Goal: Task Accomplishment & Management: Manage account settings

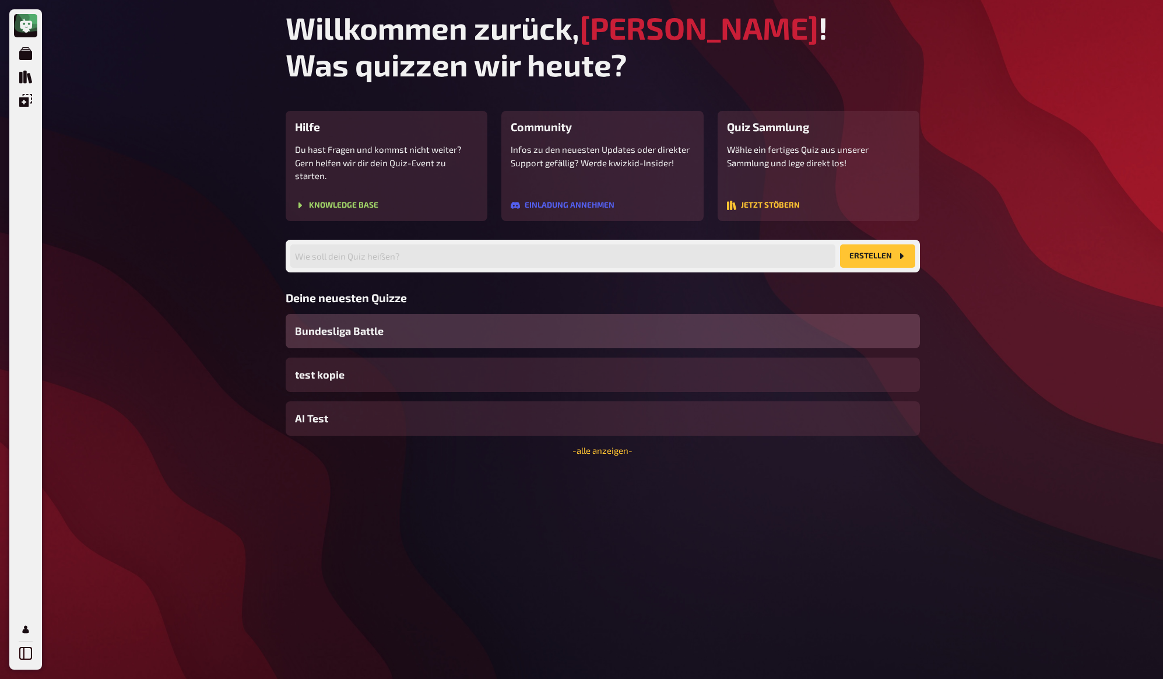
click at [991, 234] on div "Meine Quizze Quiz Sammlung Einblendungen Profil Willkommen zurück, [PERSON_NAME…" at bounding box center [581, 339] width 1163 height 679
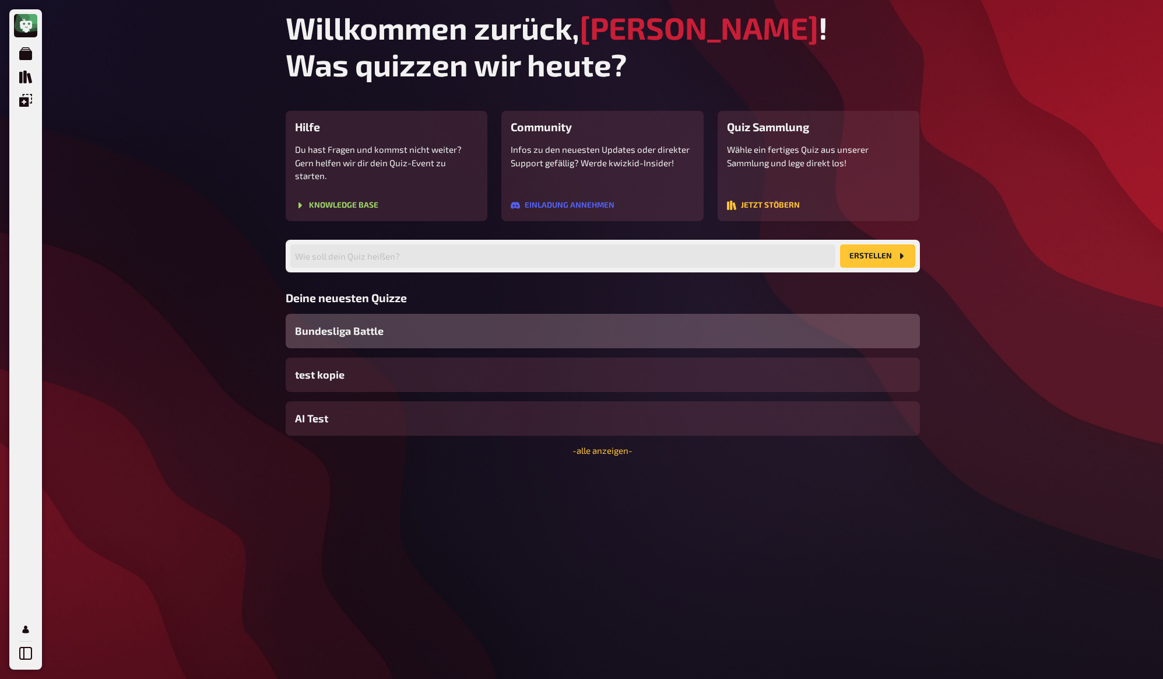
click at [312, 323] on span "Bundesliga Battle" at bounding box center [339, 331] width 89 height 16
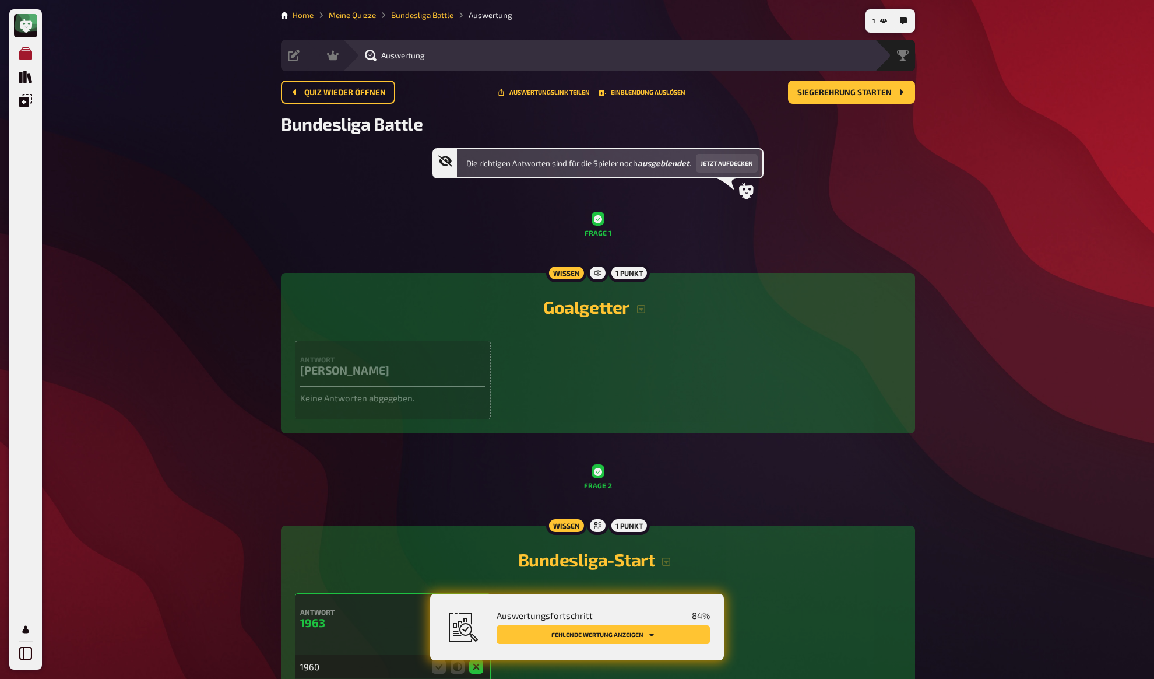
click at [30, 55] on icon "Meine Quizze" at bounding box center [25, 53] width 13 height 13
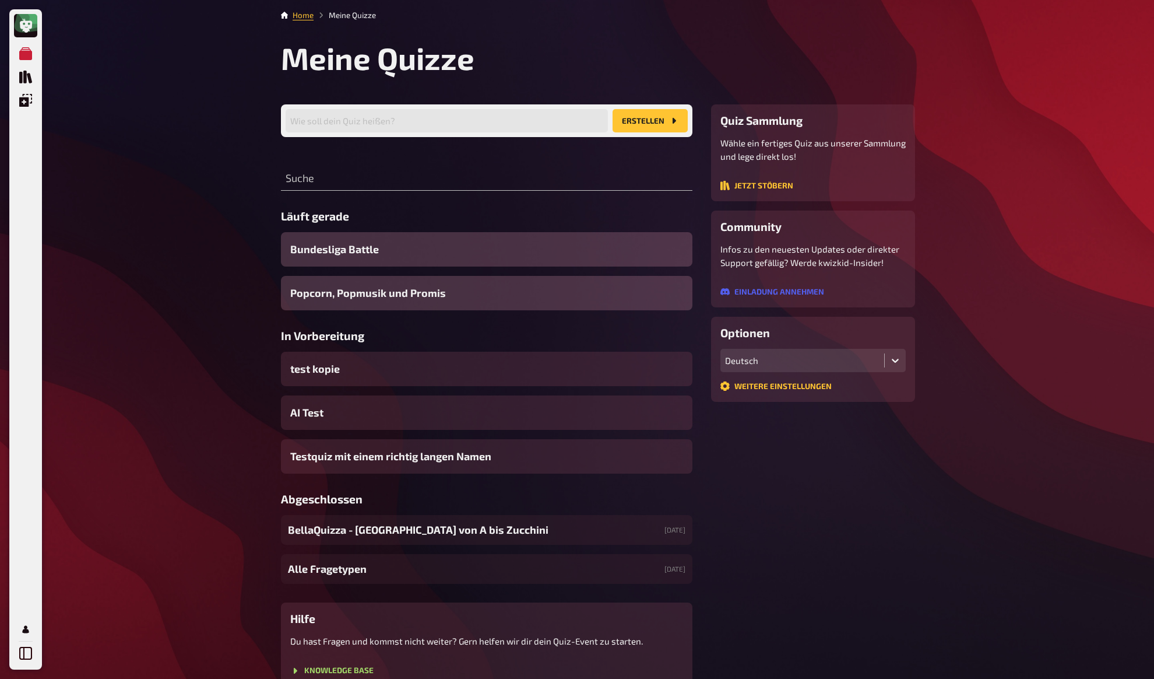
click at [201, 108] on div "Meine Quizze Quiz Sammlung Einblendungen Profil Home Meine Quizze Meine Quizze …" at bounding box center [577, 371] width 1154 height 742
click at [315, 412] on span "AI Test" at bounding box center [306, 413] width 33 height 16
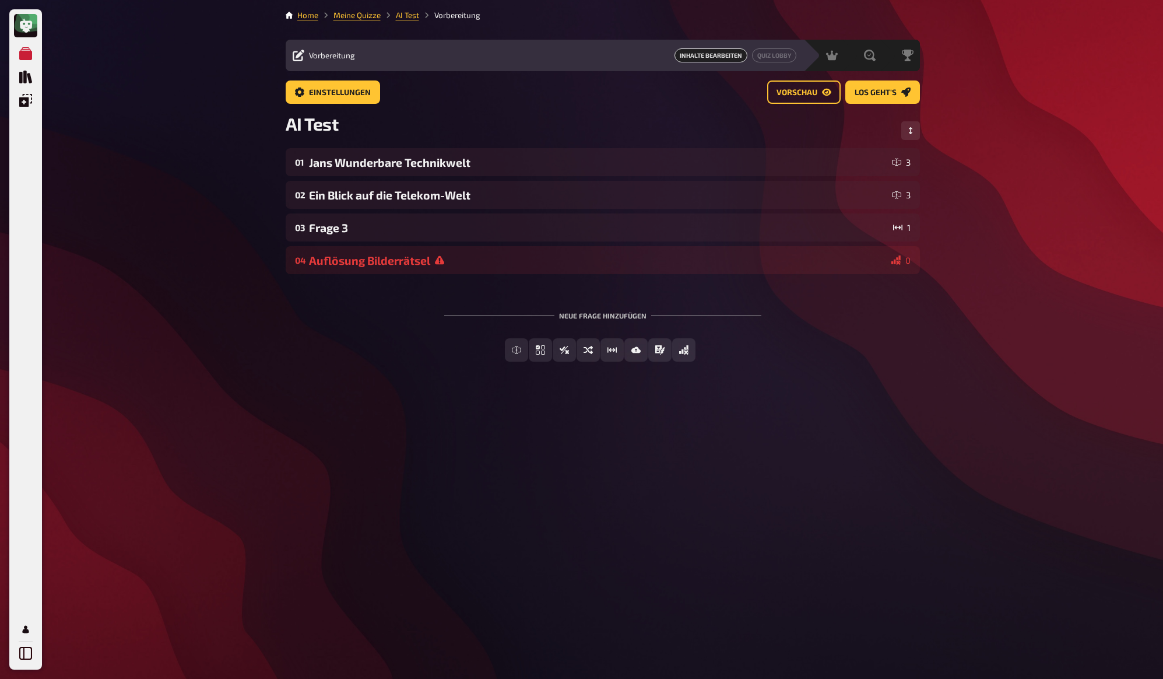
click at [336, 319] on div "Neue Frage hinzufügen Freitext Eingabe Einfachauswahl Wahr / Falsch Sortierfrag…" at bounding box center [603, 336] width 634 height 87
click at [324, 96] on span "Einstellungen" at bounding box center [340, 93] width 62 height 8
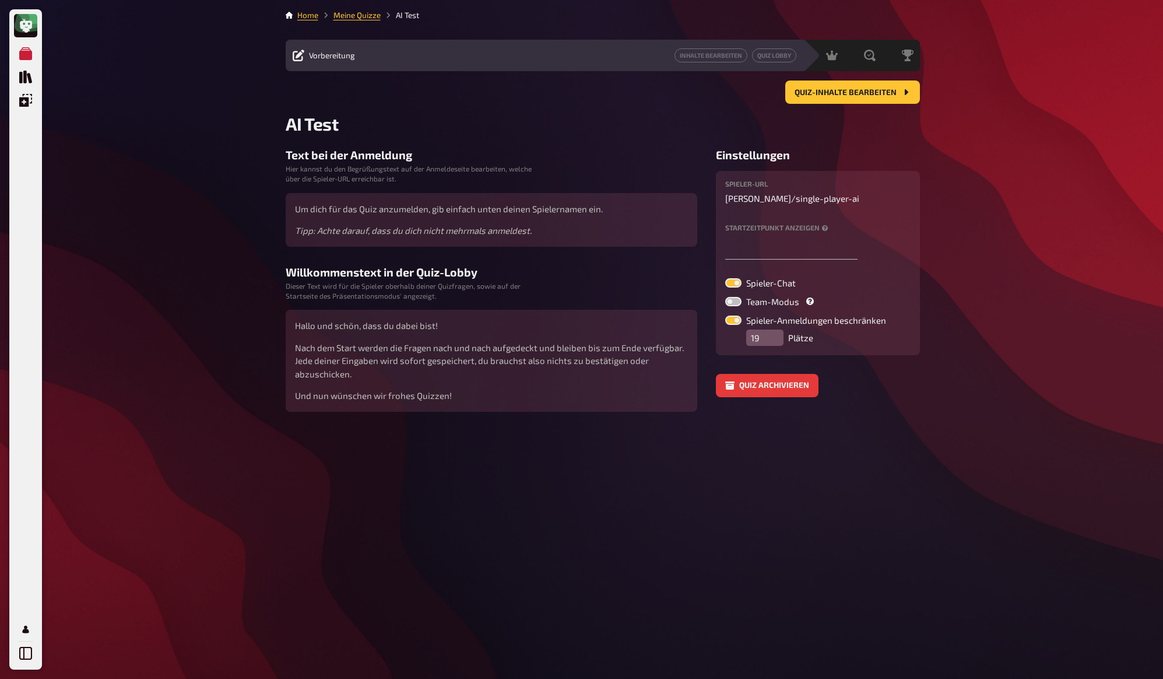
click at [212, 138] on div "Meine Quizze Quiz Sammlung Einblendungen Profil Home Meine Quizze AI Test Vorbe…" at bounding box center [581, 339] width 1163 height 679
click at [215, 139] on div "Meine Quizze Quiz Sammlung Einblendungen Profil Home Meine Quizze AI Test Vorbe…" at bounding box center [581, 339] width 1163 height 679
click at [213, 140] on div "Meine Quizze Quiz Sammlung Einblendungen Profil Home Meine Quizze AI Test Vorbe…" at bounding box center [581, 339] width 1163 height 679
click at [212, 141] on div "Meine Quizze Quiz Sammlung Einblendungen Profil Home Meine Quizze AI Test Vorbe…" at bounding box center [581, 339] width 1163 height 679
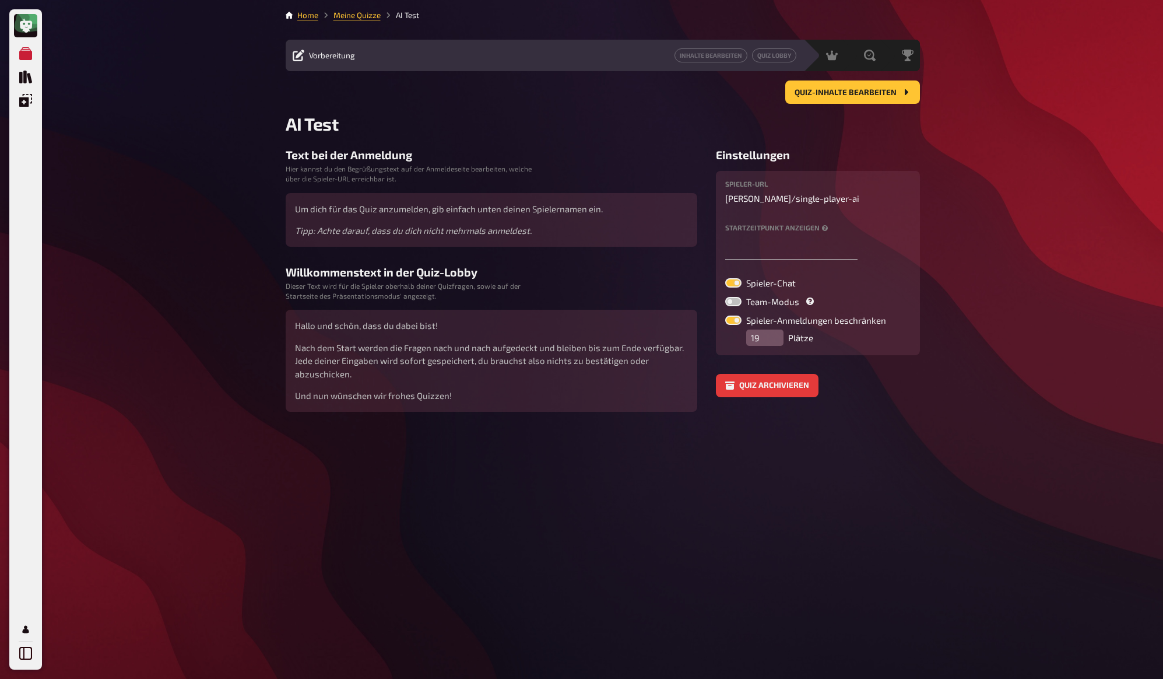
click at [733, 320] on label at bounding box center [733, 319] width 16 height 9
click at [725, 315] on input "Spieler-Anmeldungen beschränken" at bounding box center [725, 315] width 1 height 1
click at [733, 320] on label at bounding box center [733, 319] width 16 height 9
click at [725, 315] on input "Spieler-Anmeldungen beschränken" at bounding box center [725, 315] width 1 height 1
checkbox input "true"
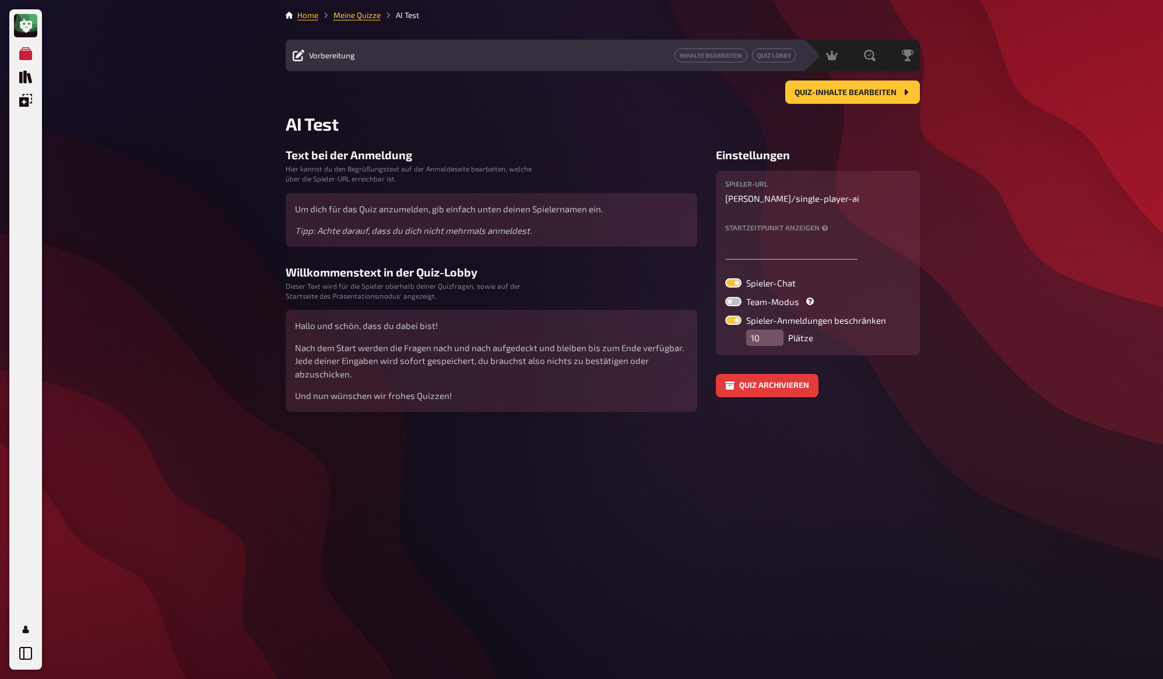
click at [996, 358] on div "Meine Quizze Quiz Sammlung Einblendungen Profil Home Meine Quizze AI Test Vorbe…" at bounding box center [581, 339] width 1163 height 679
click at [995, 357] on div "Meine Quizze Quiz Sammlung Einblendungen Profil Home Meine Quizze AI Test Vorbe…" at bounding box center [581, 339] width 1163 height 679
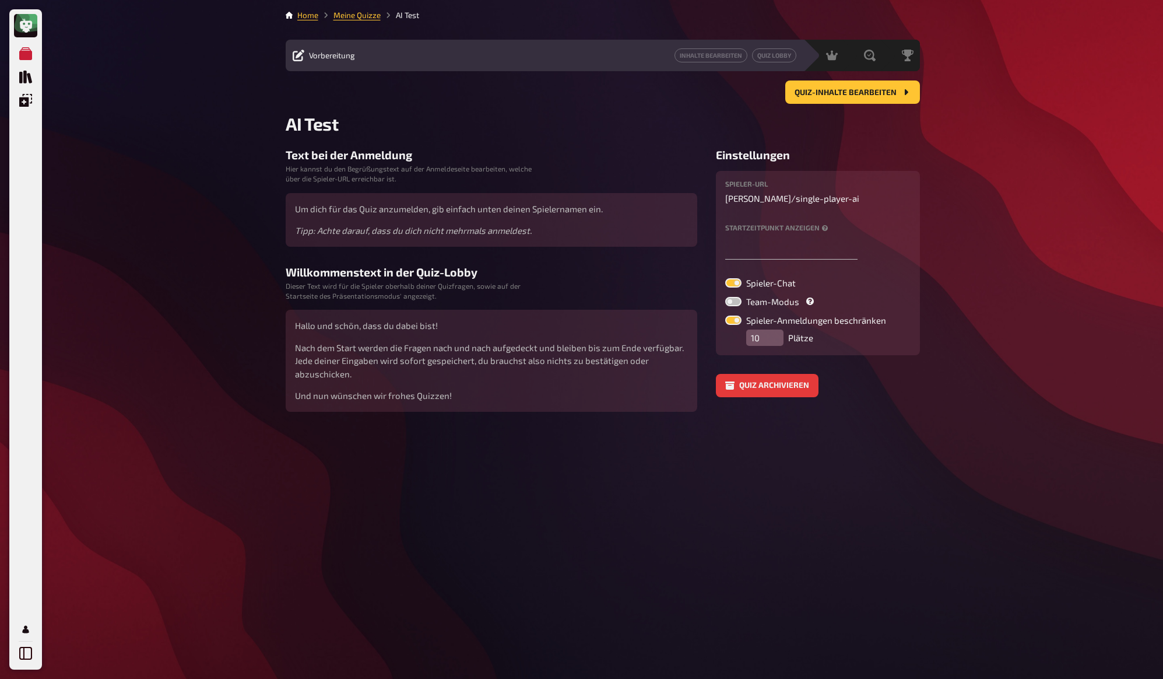
click at [995, 357] on div "Meine Quizze Quiz Sammlung Einblendungen Profil Home Meine Quizze AI Test Vorbe…" at bounding box center [581, 339] width 1163 height 679
